Goal: Task Accomplishment & Management: Complete application form

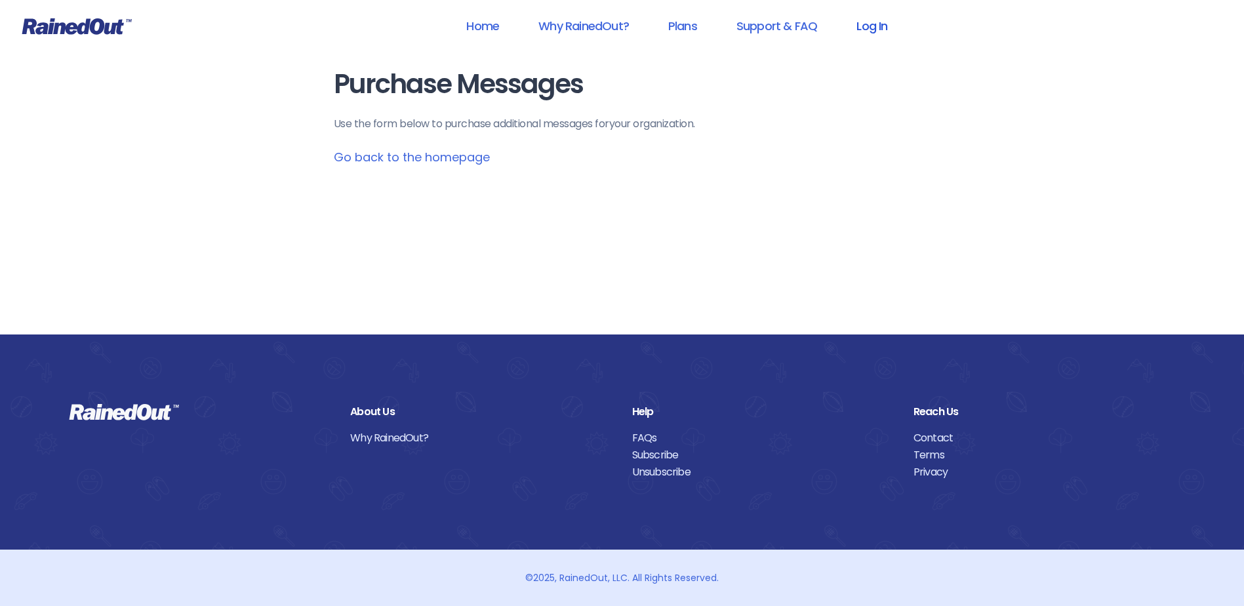
click at [874, 25] on link "Log In" at bounding box center [871, 26] width 65 height 30
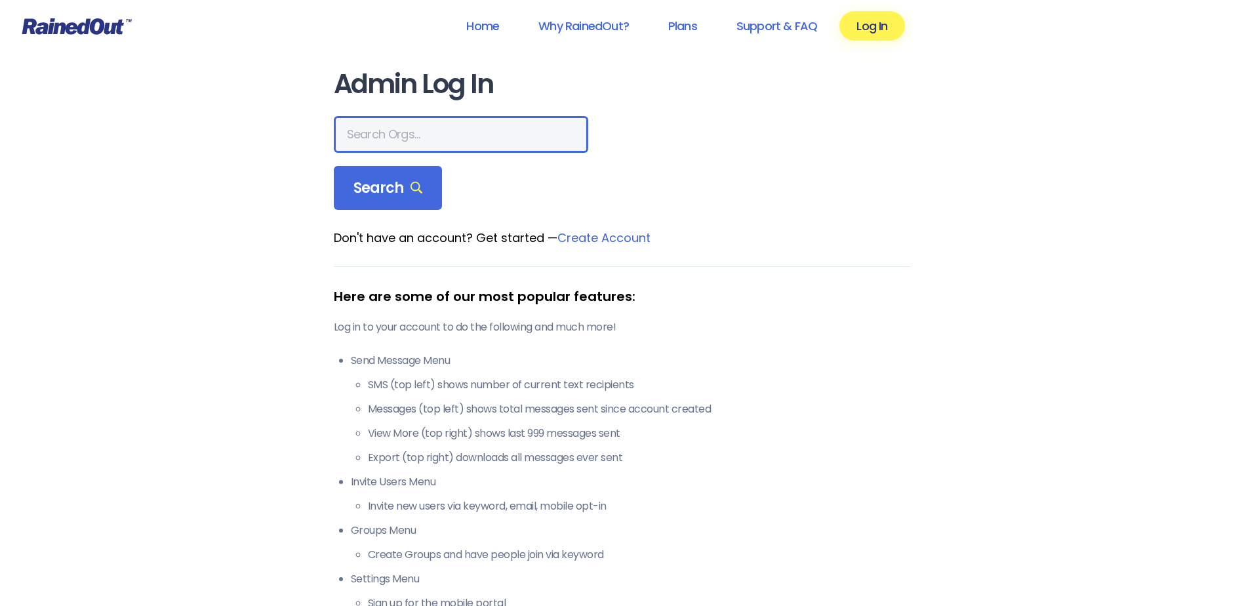
click at [431, 132] on input "text" at bounding box center [461, 134] width 254 height 37
type input "hfah"
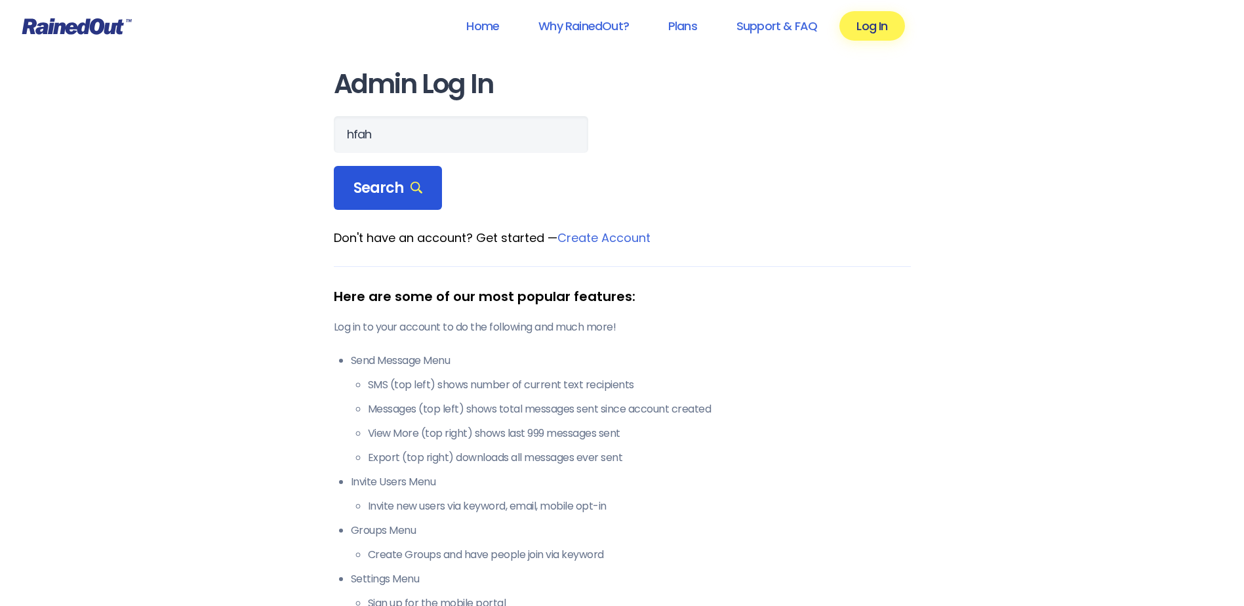
click at [384, 179] on span "Search" at bounding box center [389, 188] width 70 height 18
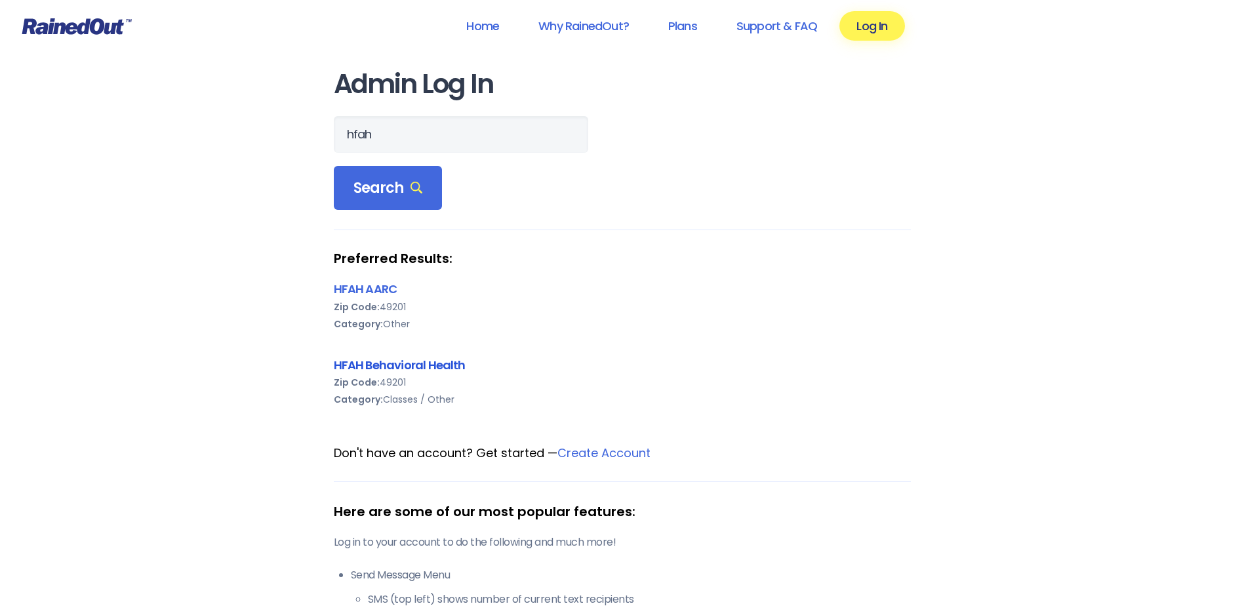
click at [380, 365] on link "HFAH Behavioral Health" at bounding box center [400, 365] width 132 height 16
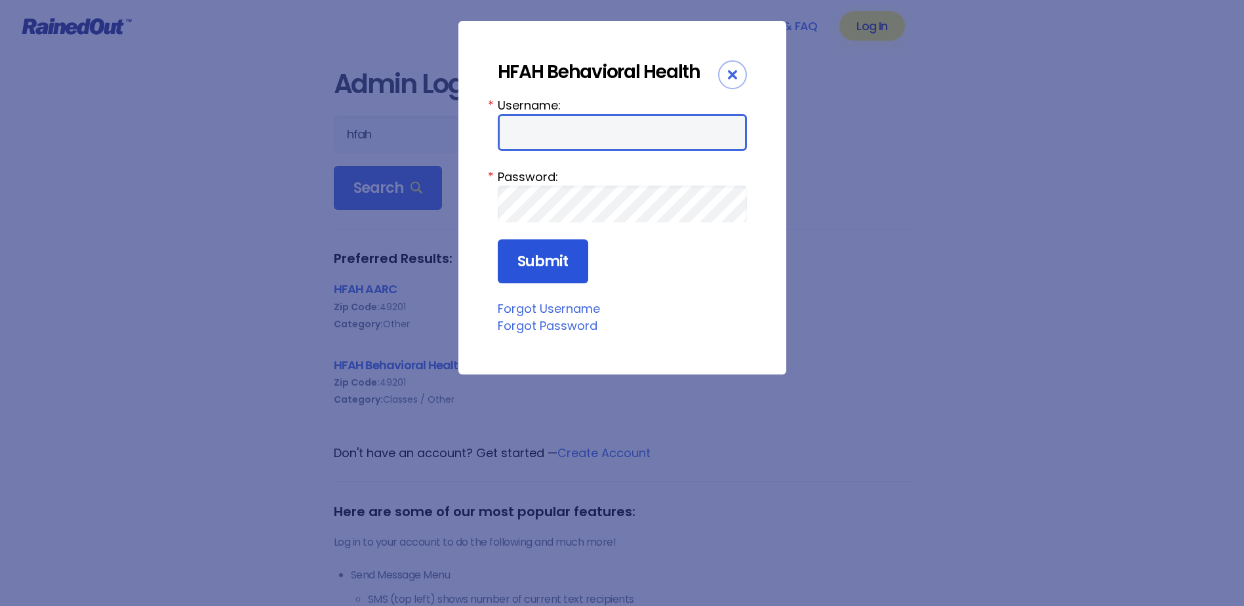
type input "chargenurse"
click at [535, 261] on input "Submit" at bounding box center [543, 261] width 91 height 45
